Goal: Task Accomplishment & Management: Use online tool/utility

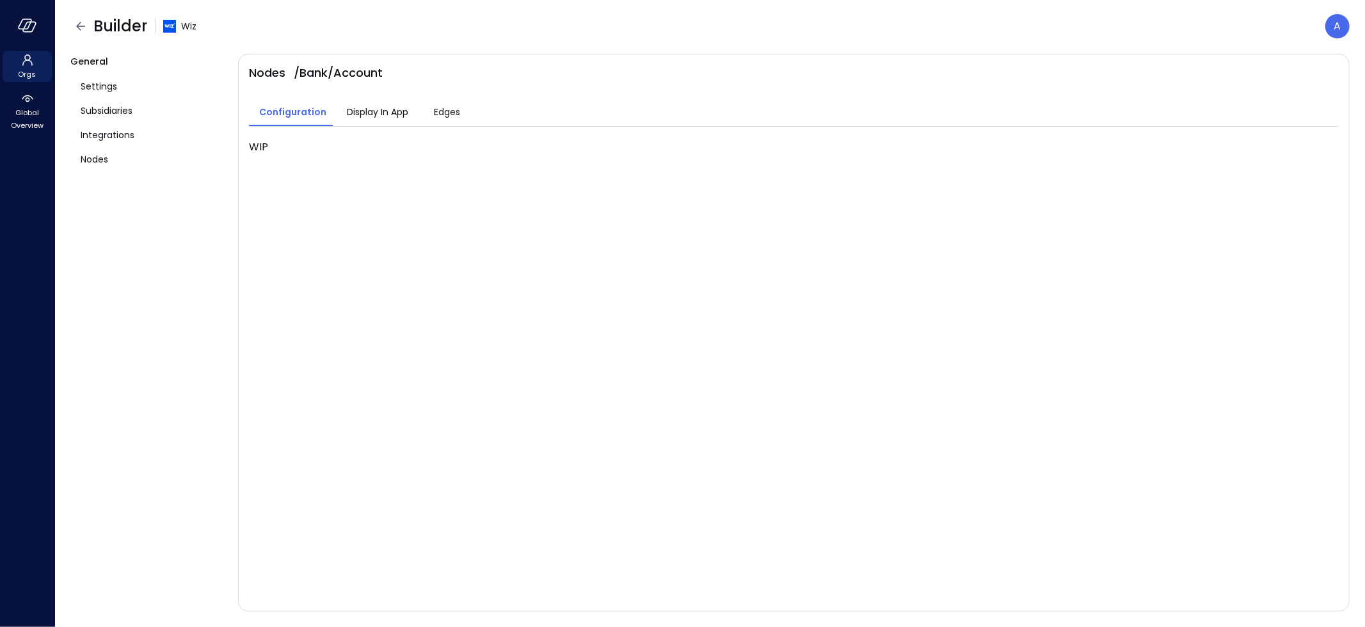
click at [400, 43] on header "Builder Wiz A" at bounding box center [710, 26] width 1310 height 52
click at [381, 112] on span "Display In App" at bounding box center [377, 112] width 61 height 14
click at [280, 186] on icon "button" at bounding box center [282, 185] width 15 height 15
